Goal: Task Accomplishment & Management: Manage account settings

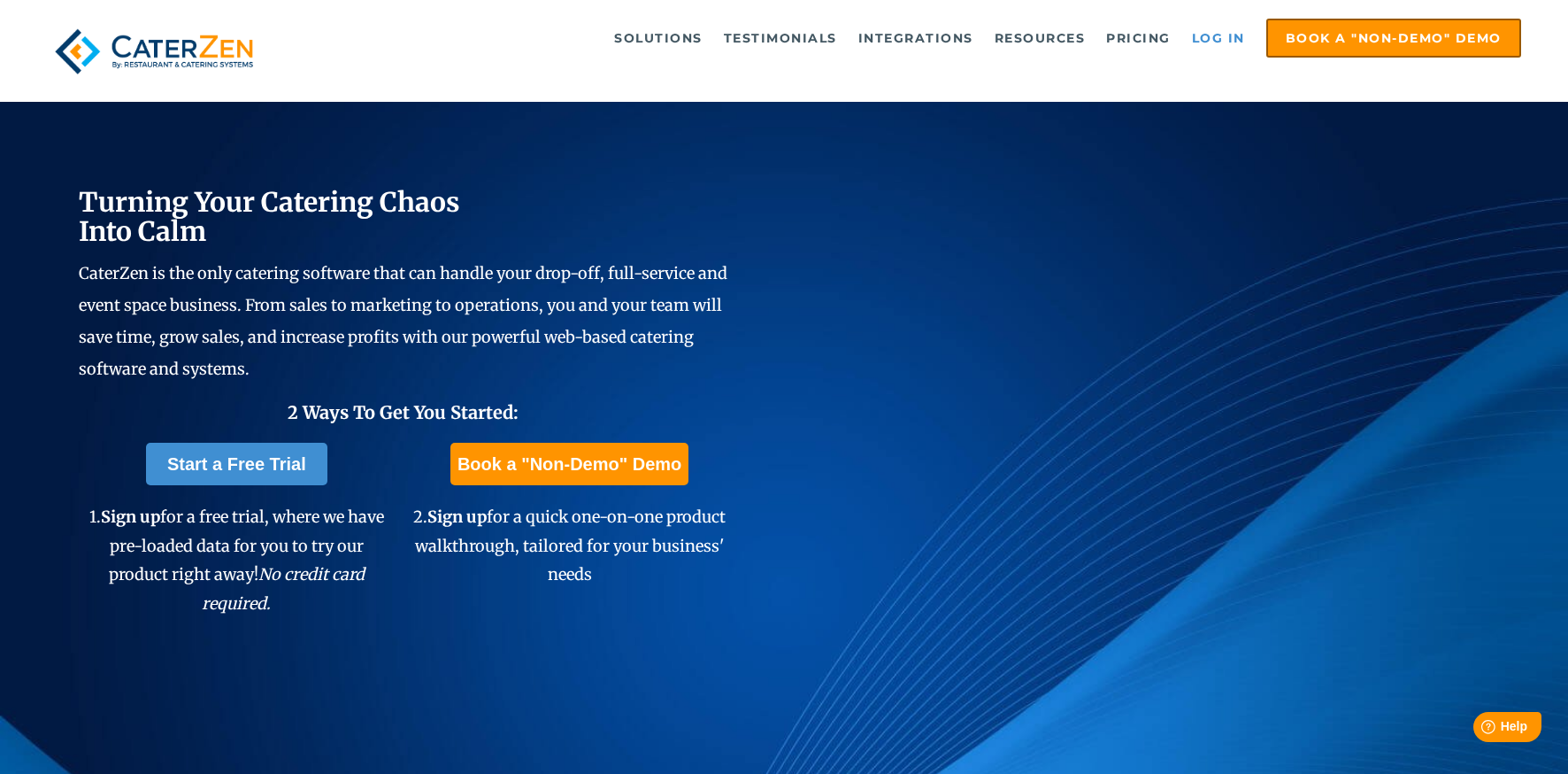
click at [1207, 37] on link "Log in" at bounding box center [1218, 38] width 71 height 35
click at [1221, 31] on link "Log in" at bounding box center [1218, 38] width 71 height 35
click at [1216, 42] on link "Log in" at bounding box center [1218, 38] width 71 height 35
click at [403, 331] on span "CaterZen is the only catering software that can handle your drop-off, full-serv…" at bounding box center [403, 321] width 648 height 116
click at [1208, 26] on link "Log in" at bounding box center [1218, 38] width 71 height 35
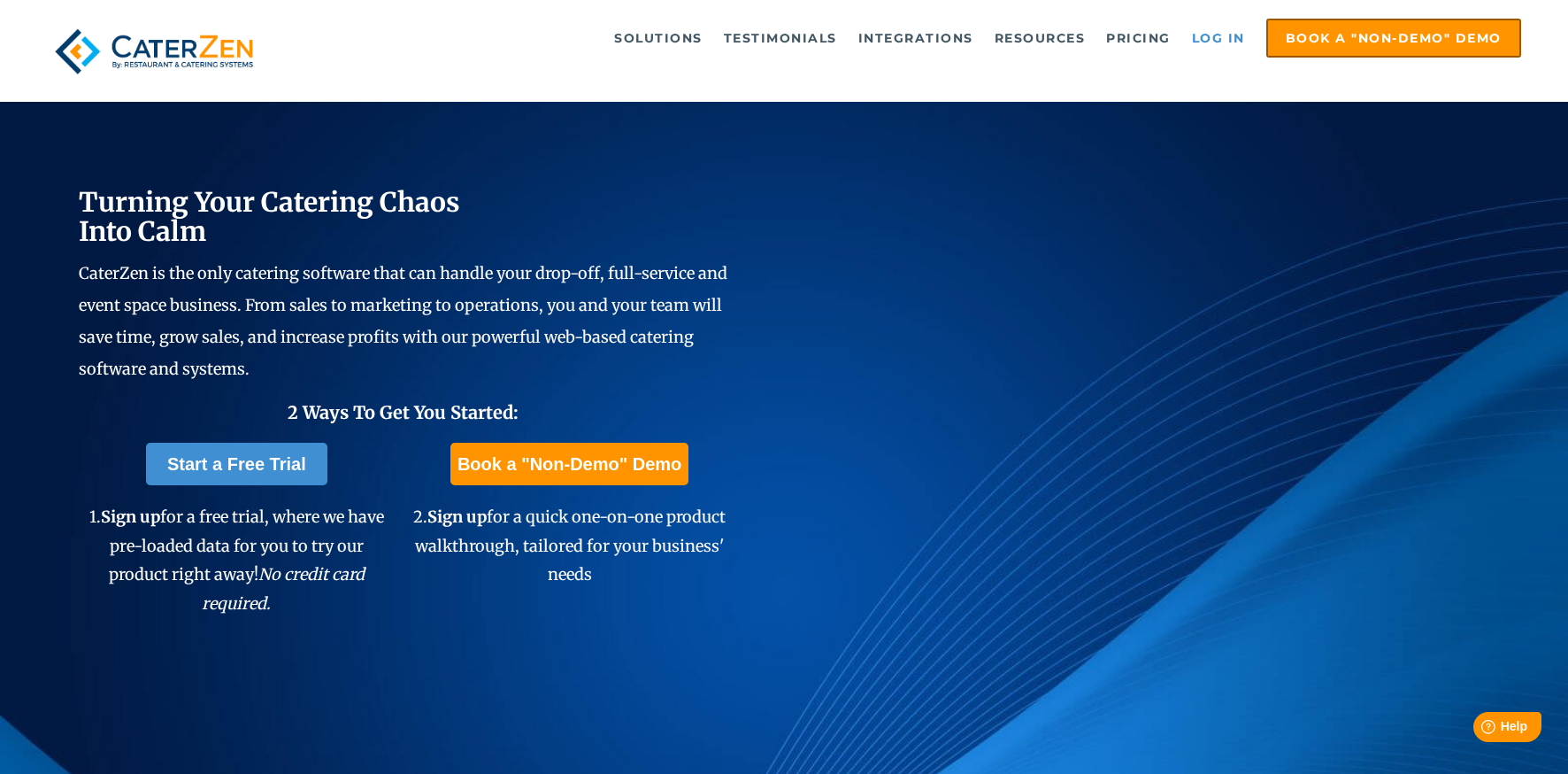
click at [1219, 39] on link "Log in" at bounding box center [1218, 38] width 71 height 35
